Goal: Information Seeking & Learning: Learn about a topic

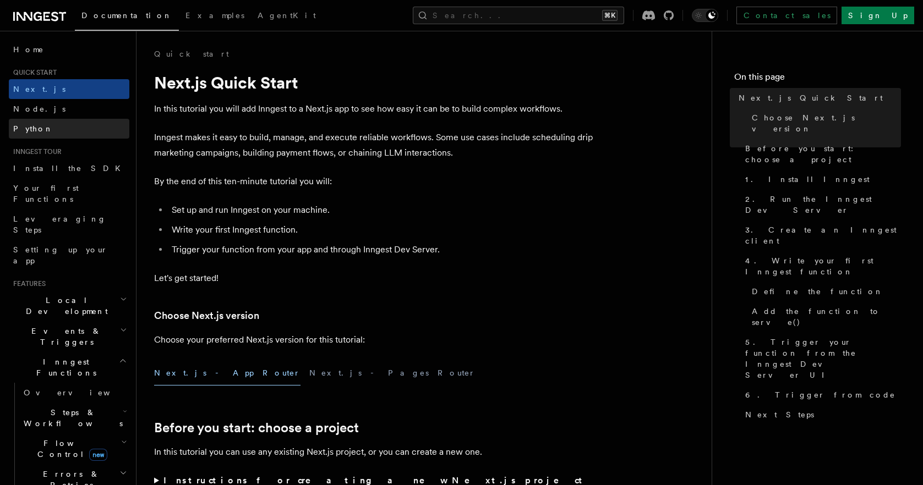
click at [28, 126] on span "Python" at bounding box center [33, 128] width 40 height 9
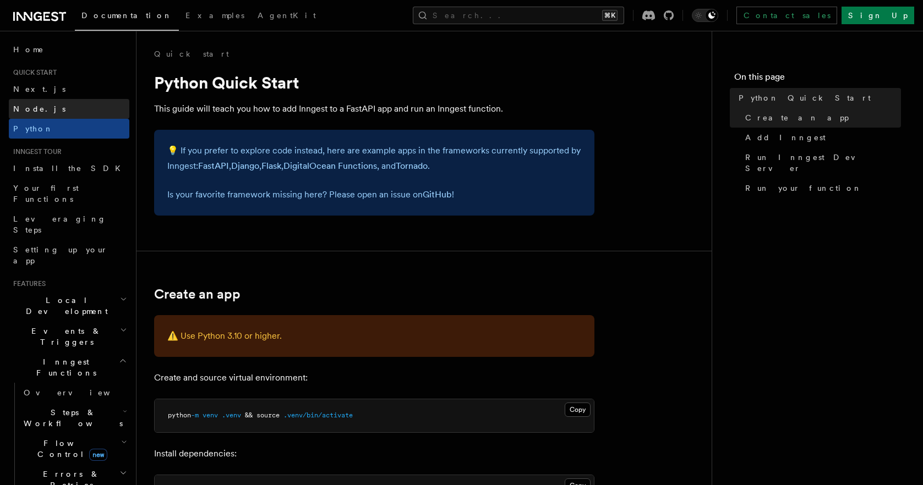
click at [28, 109] on span "Node.js" at bounding box center [39, 109] width 52 height 9
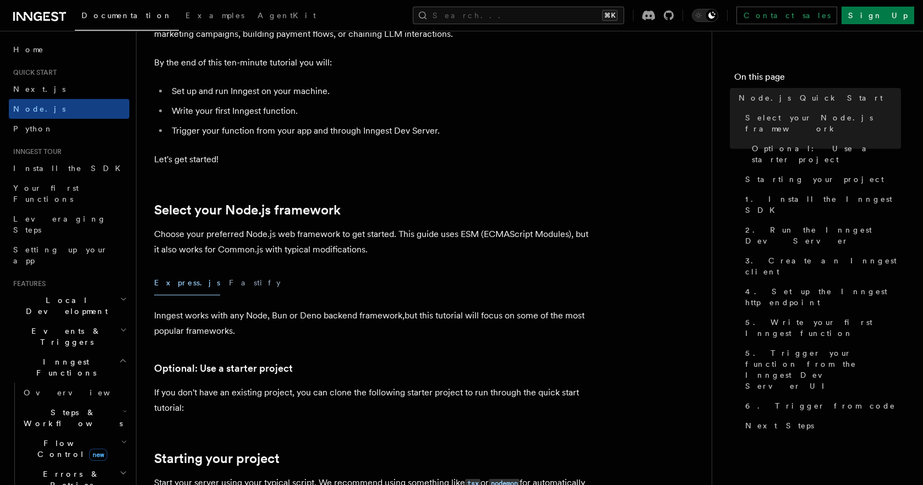
scroll to position [183, 0]
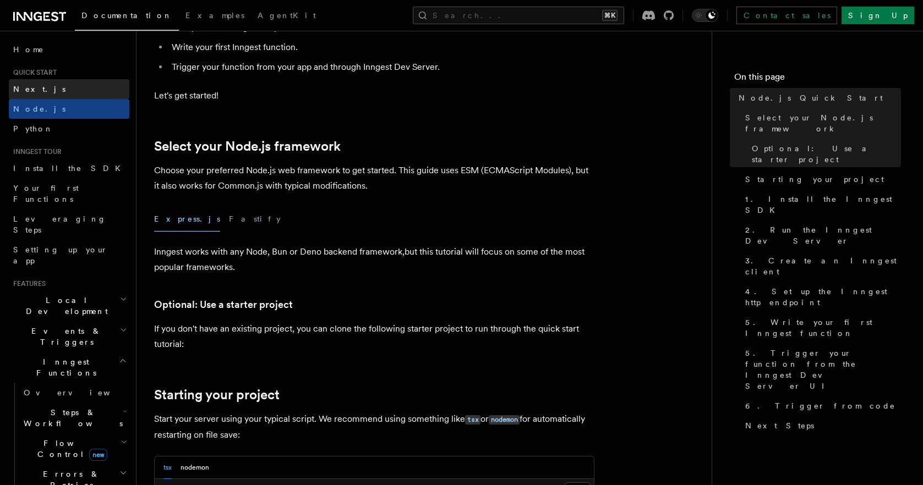
click at [20, 92] on span "Next.js" at bounding box center [39, 89] width 52 height 9
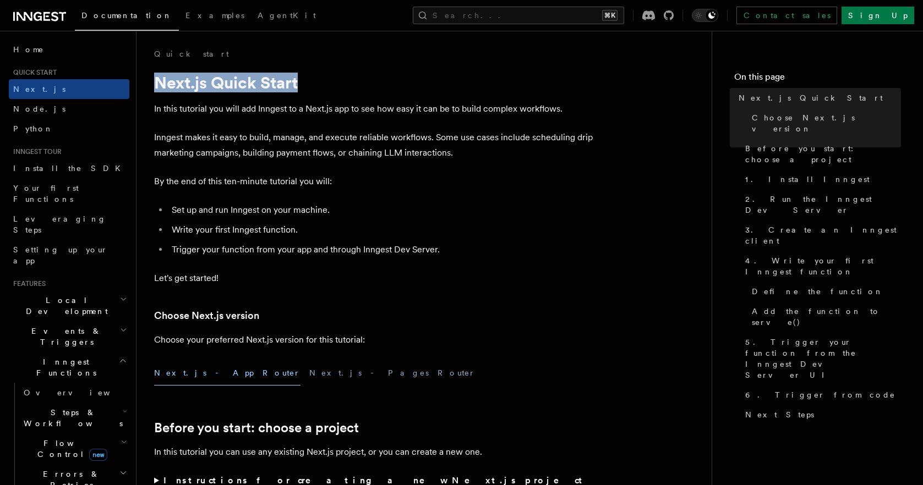
drag, startPoint x: 155, startPoint y: 81, endPoint x: 310, endPoint y: 87, distance: 154.7
click at [310, 87] on h1 "Next.js Quick Start" at bounding box center [374, 83] width 440 height 20
